Goal: Task Accomplishment & Management: Manage account settings

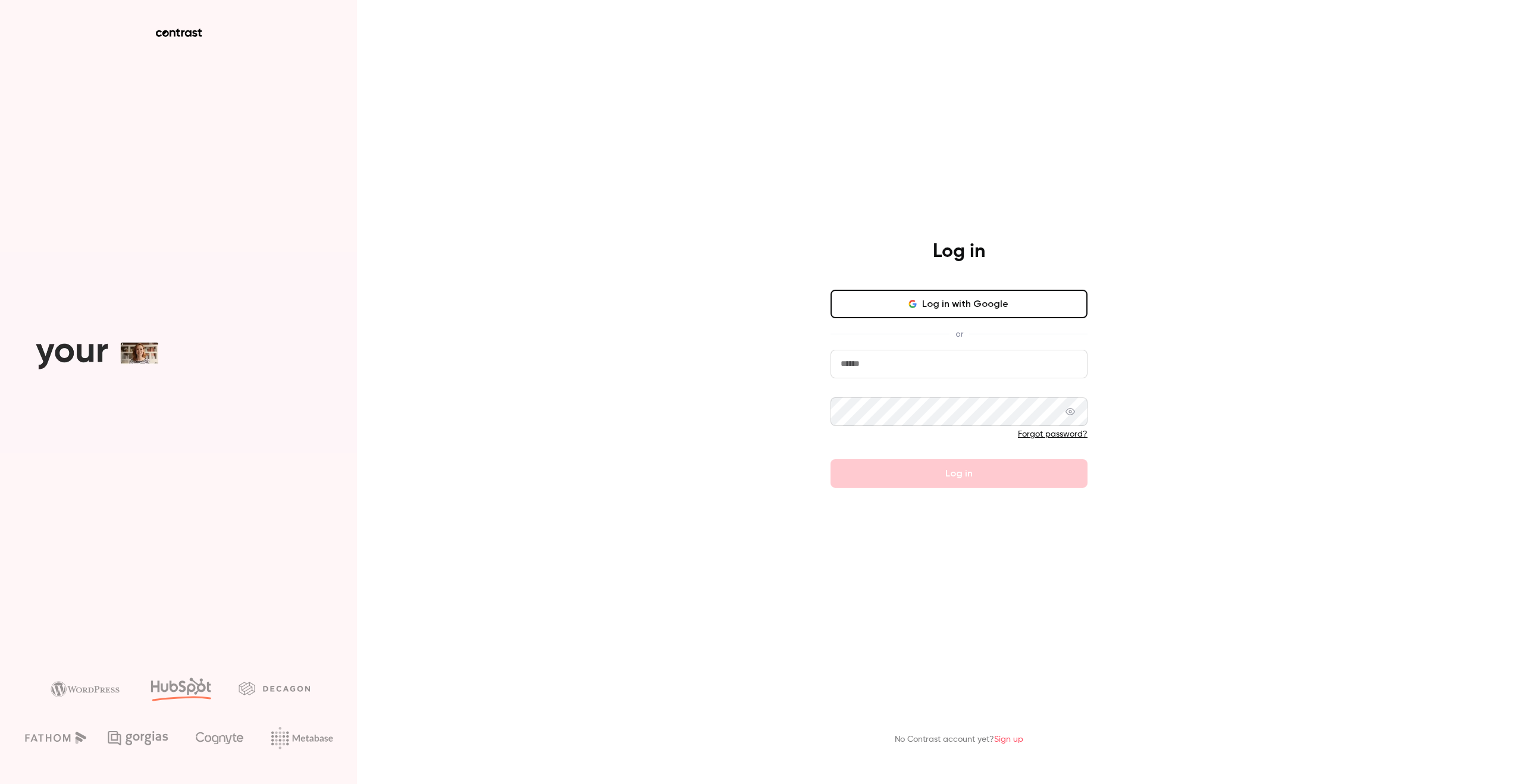
click at [973, 303] on button "Log in with Google" at bounding box center [959, 304] width 257 height 29
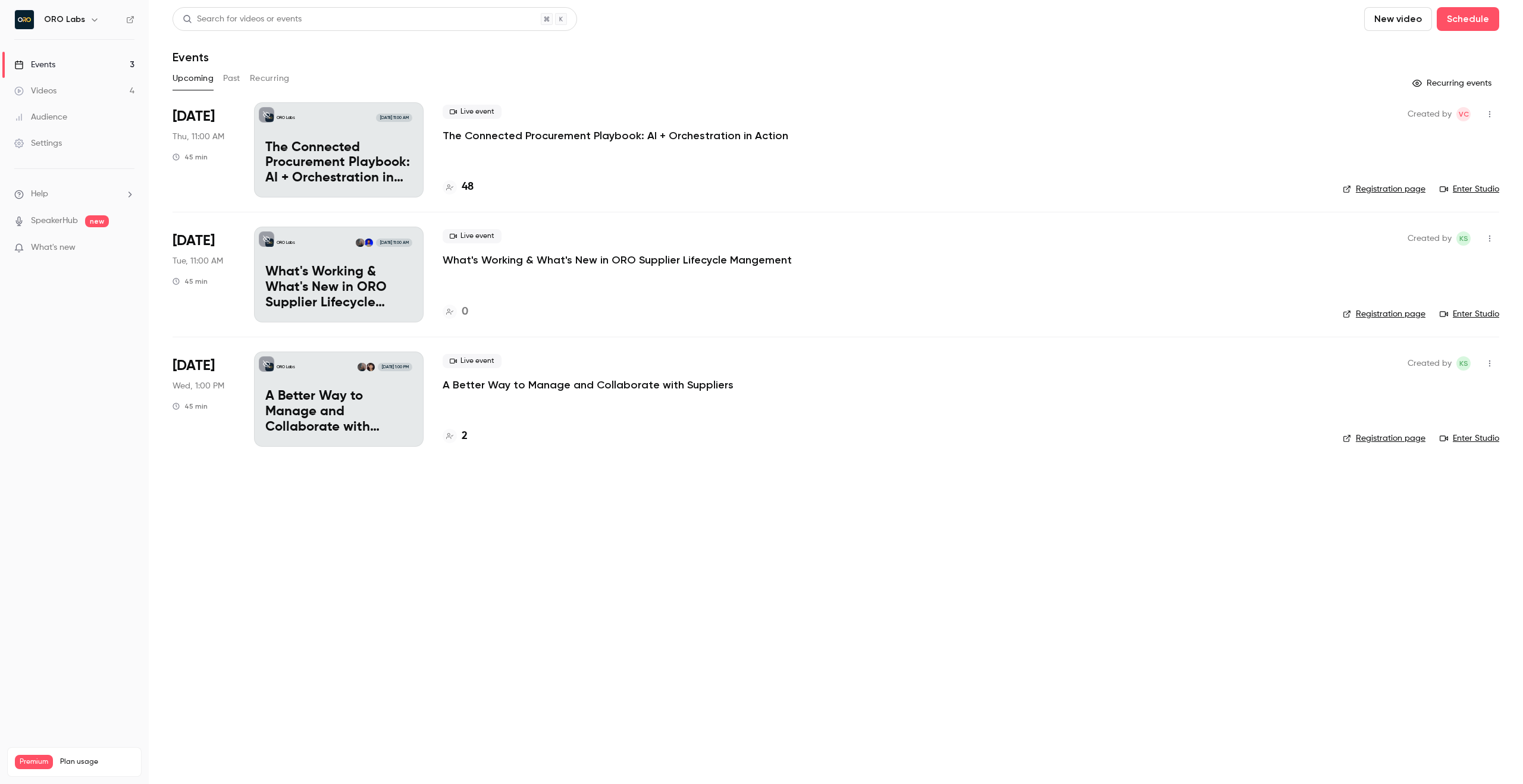
click at [489, 137] on p "The Connected Procurement Playbook: AI + Orchestration in Action" at bounding box center [616, 135] width 346 height 14
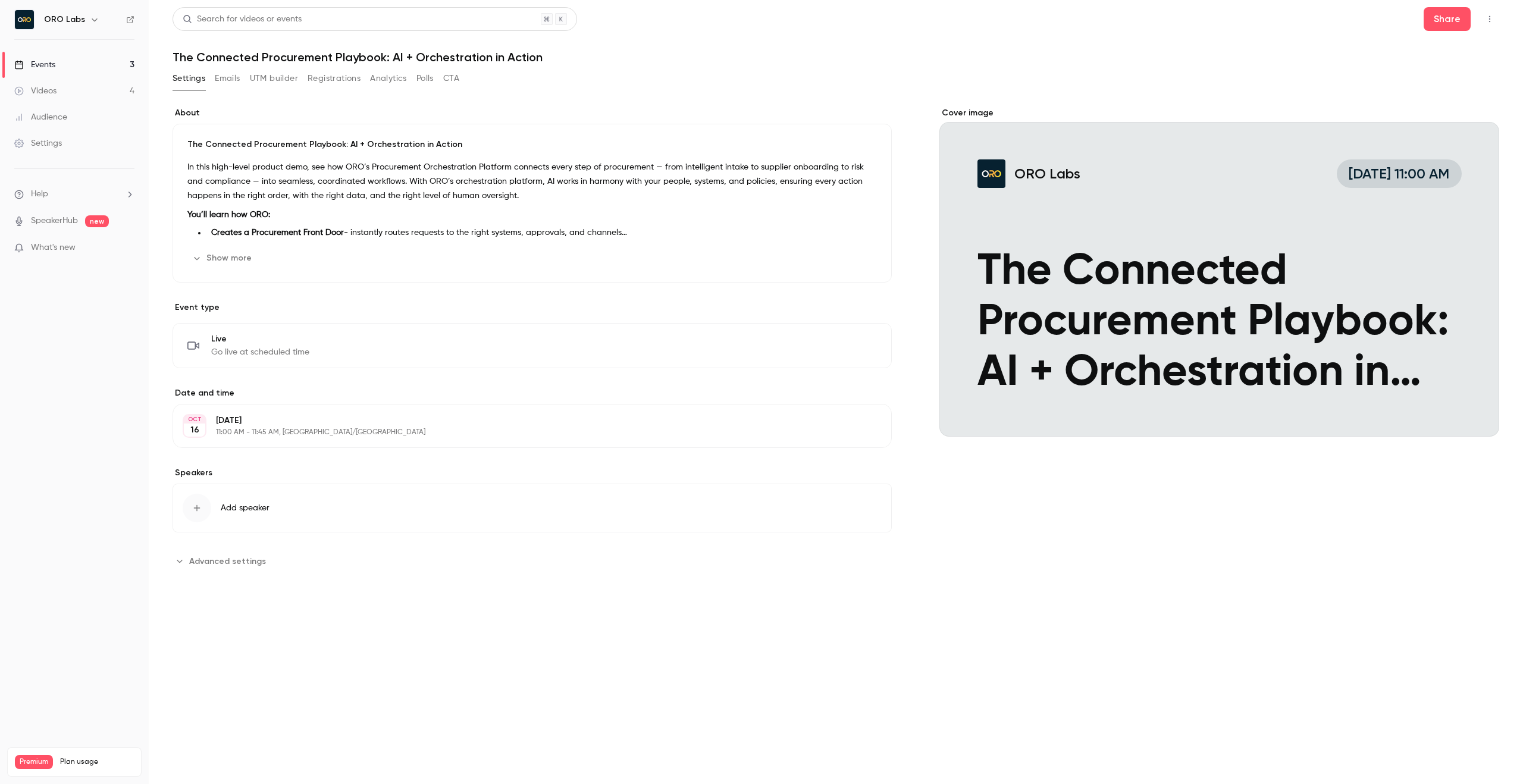
click at [226, 256] on button "Show more" at bounding box center [223, 258] width 71 height 19
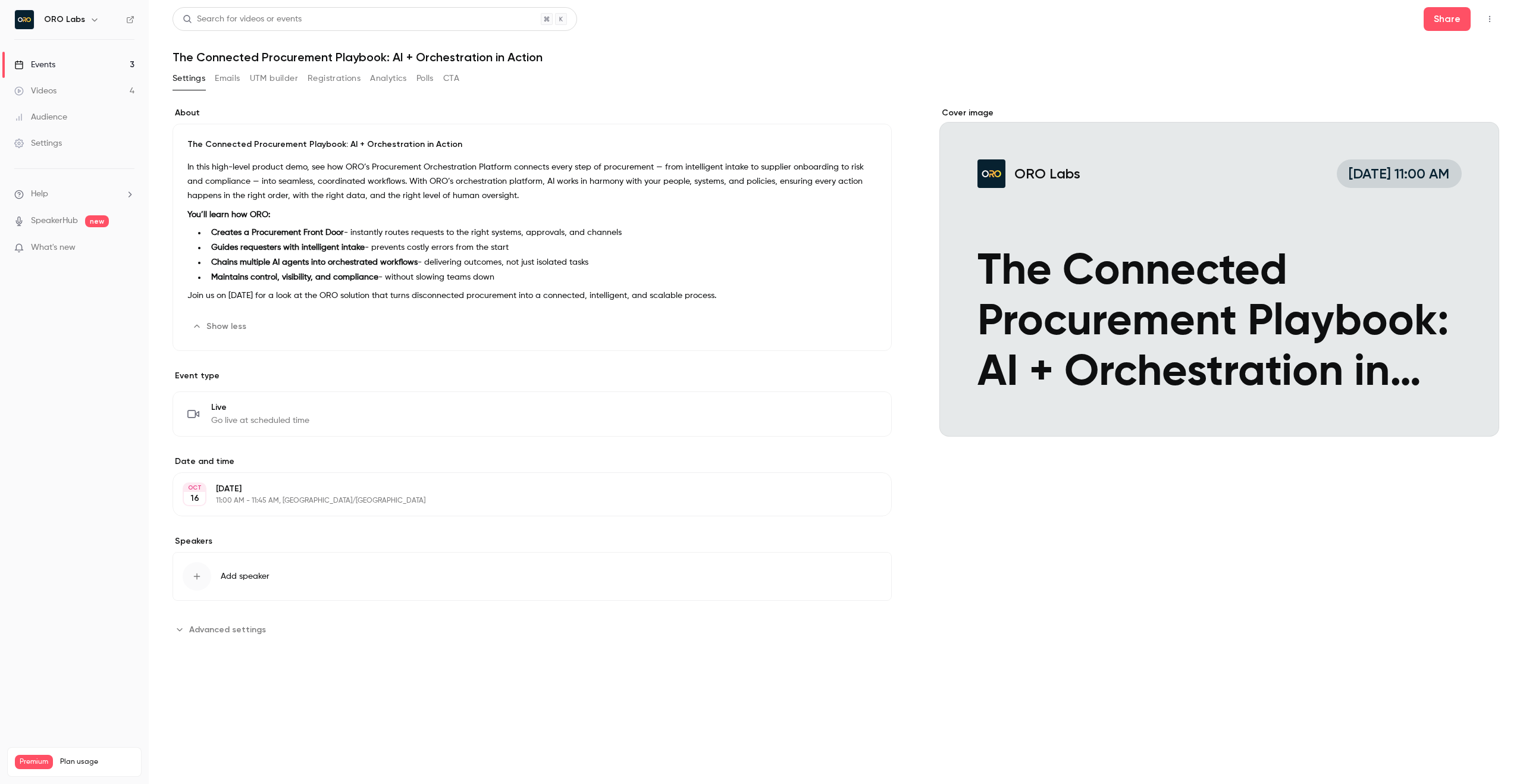
click at [338, 79] on button "Registrations" at bounding box center [334, 78] width 53 height 19
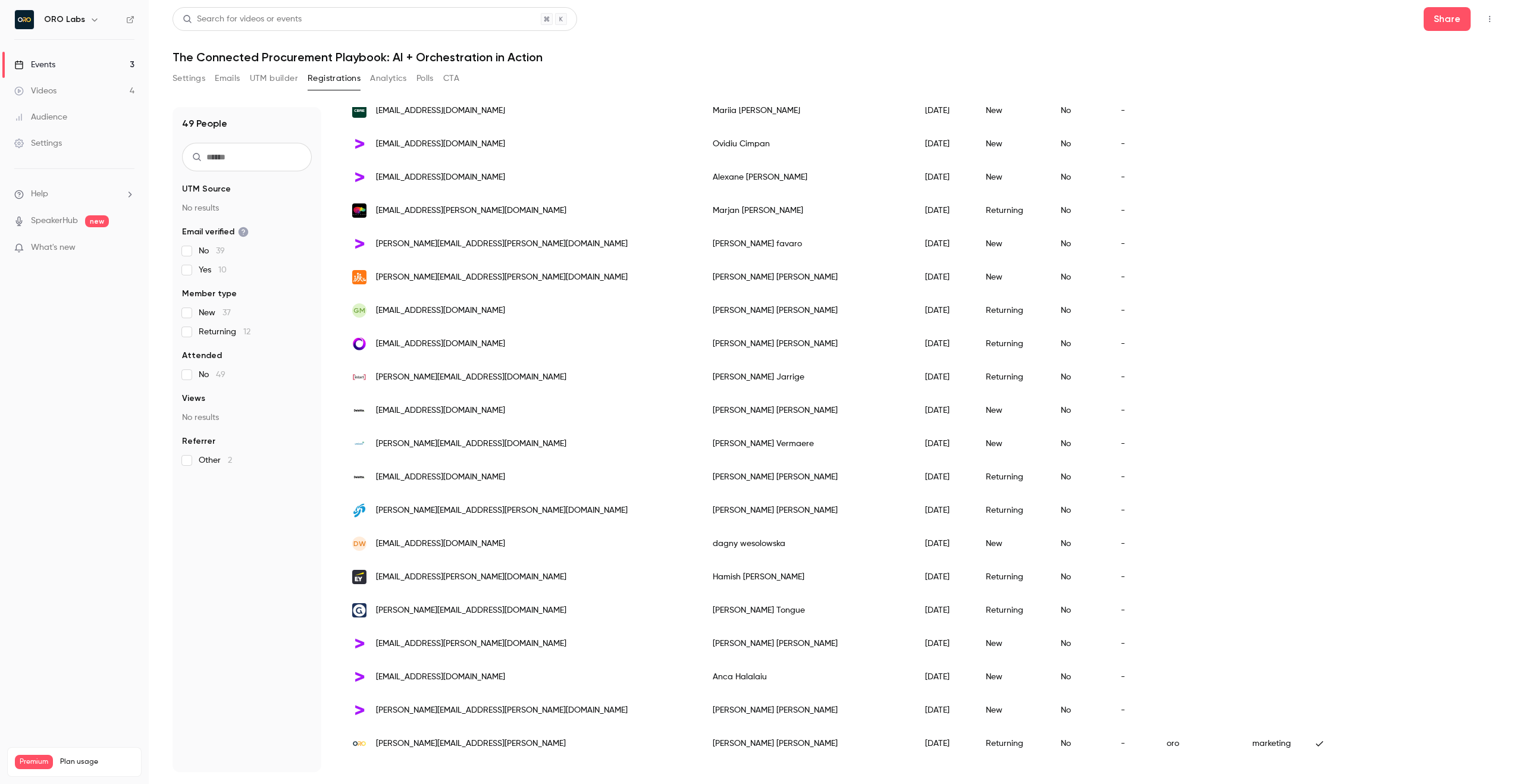
scroll to position [1081, 0]
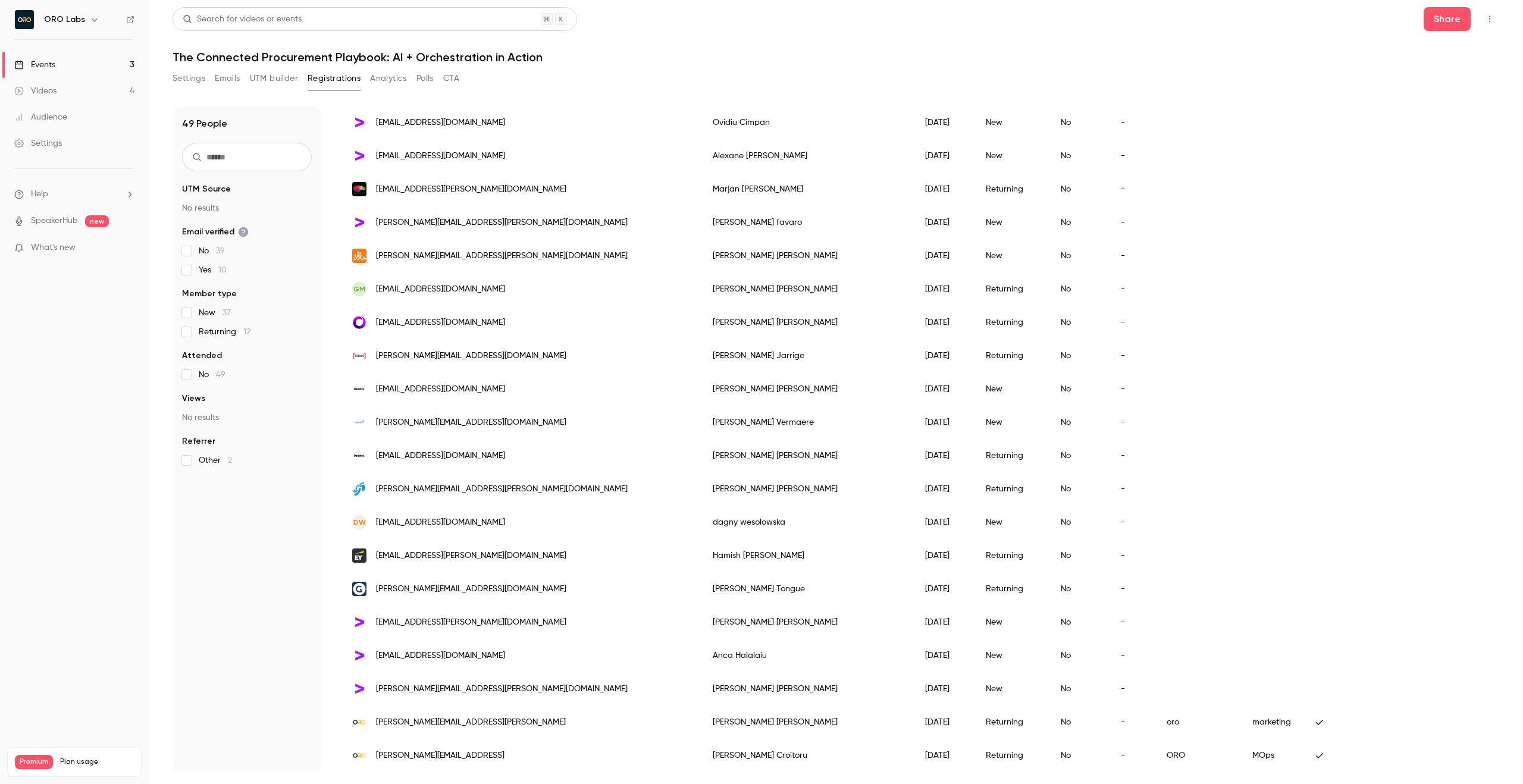
click at [83, 249] on p "What's new" at bounding box center [64, 248] width 101 height 13
click at [1080, 99] on div at bounding box center [761, 392] width 1523 height 784
click at [103, 66] on link "Events 3" at bounding box center [74, 64] width 149 height 26
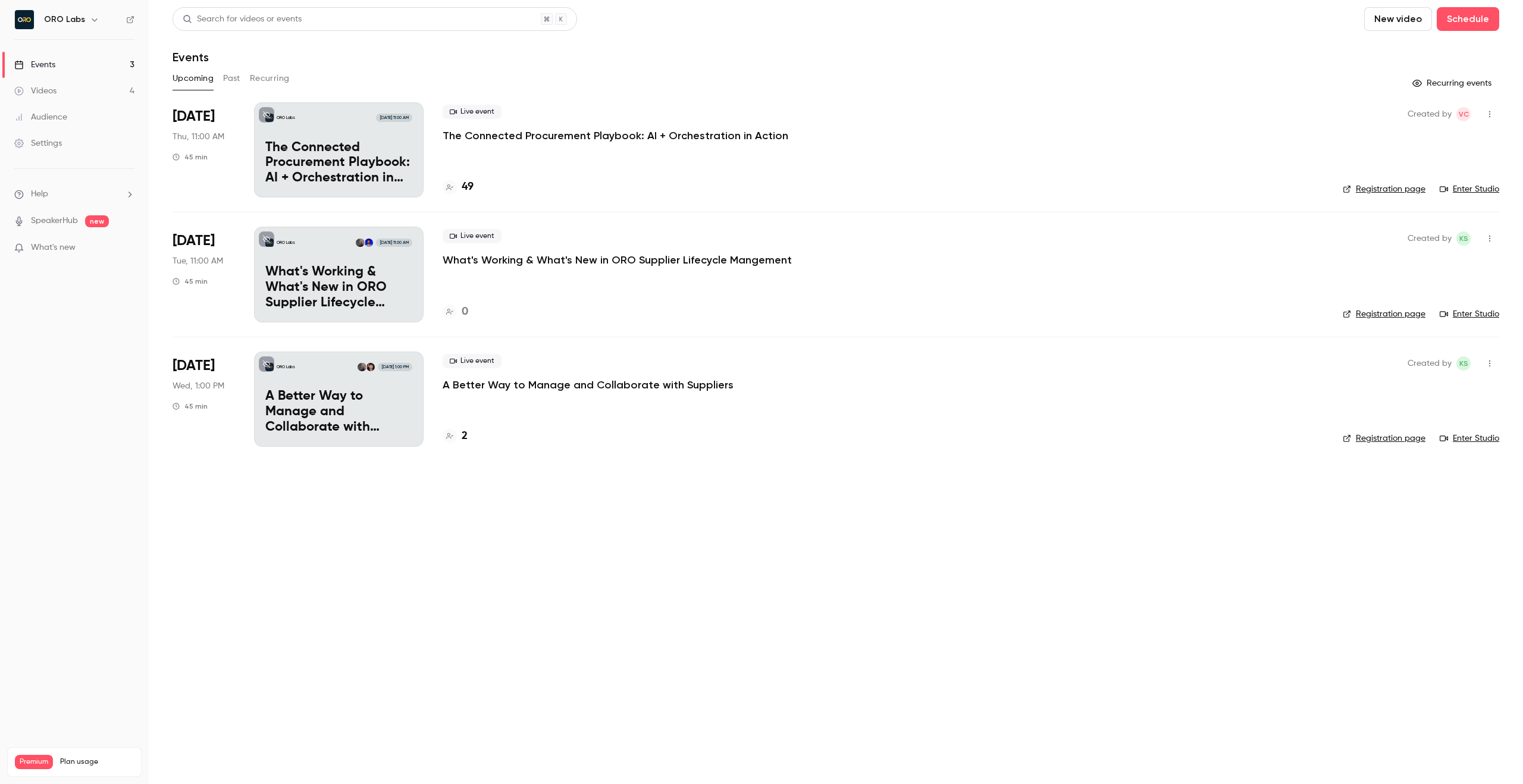
click at [1407, 188] on link "Registration page" at bounding box center [1384, 189] width 83 height 12
